Goal: Find specific page/section: Find specific page/section

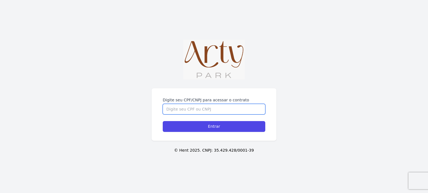
click at [184, 107] on input "Digite seu CPF/CNPJ para acessar o contrato" at bounding box center [214, 109] width 102 height 11
type input "02866696093"
click at [163, 121] on input "Entrar" at bounding box center [214, 126] width 102 height 11
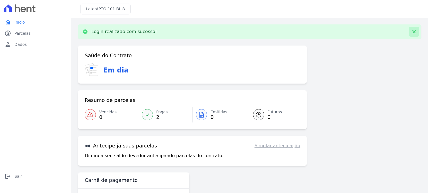
click at [412, 31] on icon at bounding box center [413, 31] width 3 height 3
